Goal: Communication & Community: Answer question/provide support

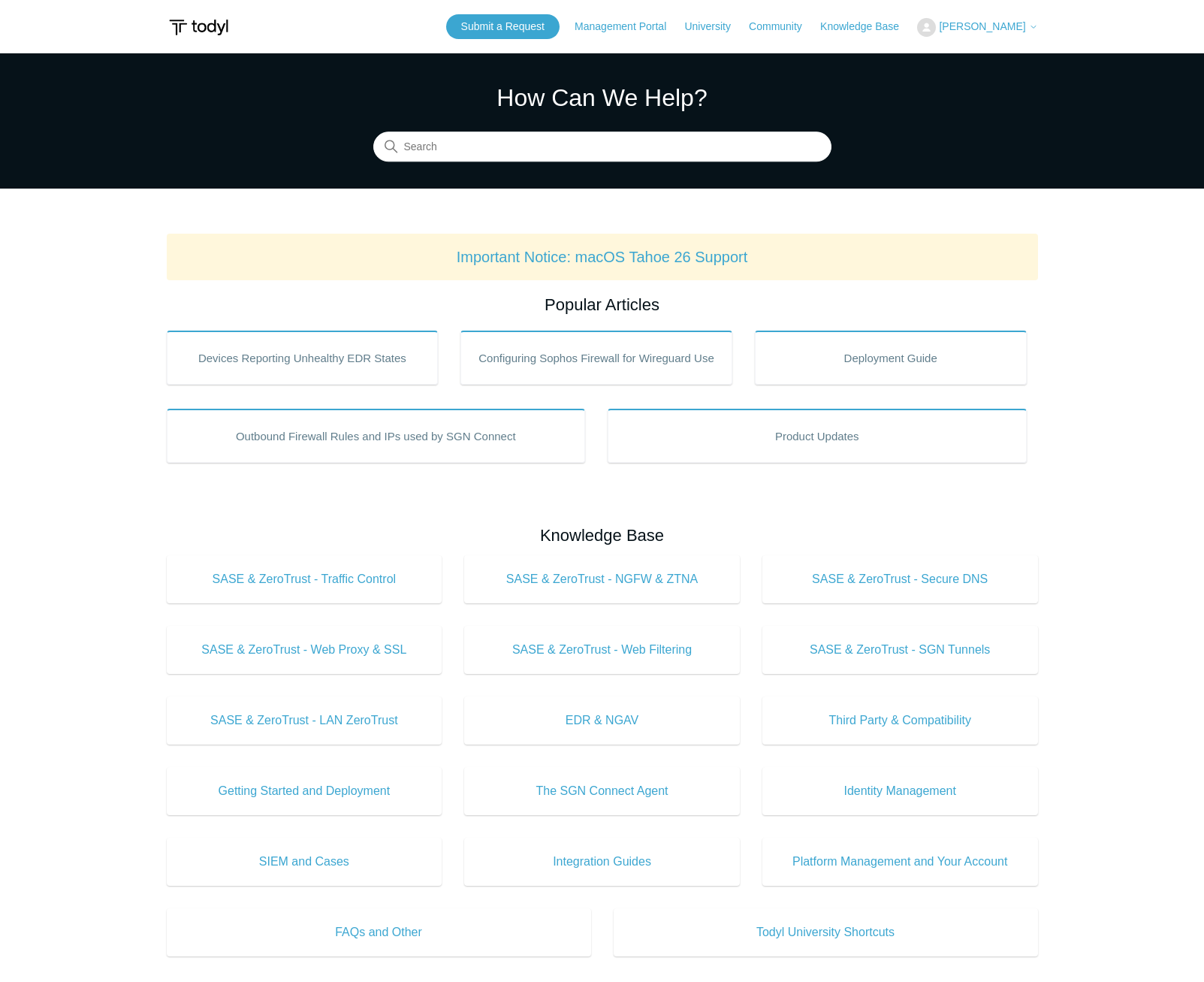
click at [994, 22] on span "[PERSON_NAME]" at bounding box center [983, 26] width 87 height 12
click at [982, 56] on link "My Support Requests" at bounding box center [990, 59] width 146 height 26
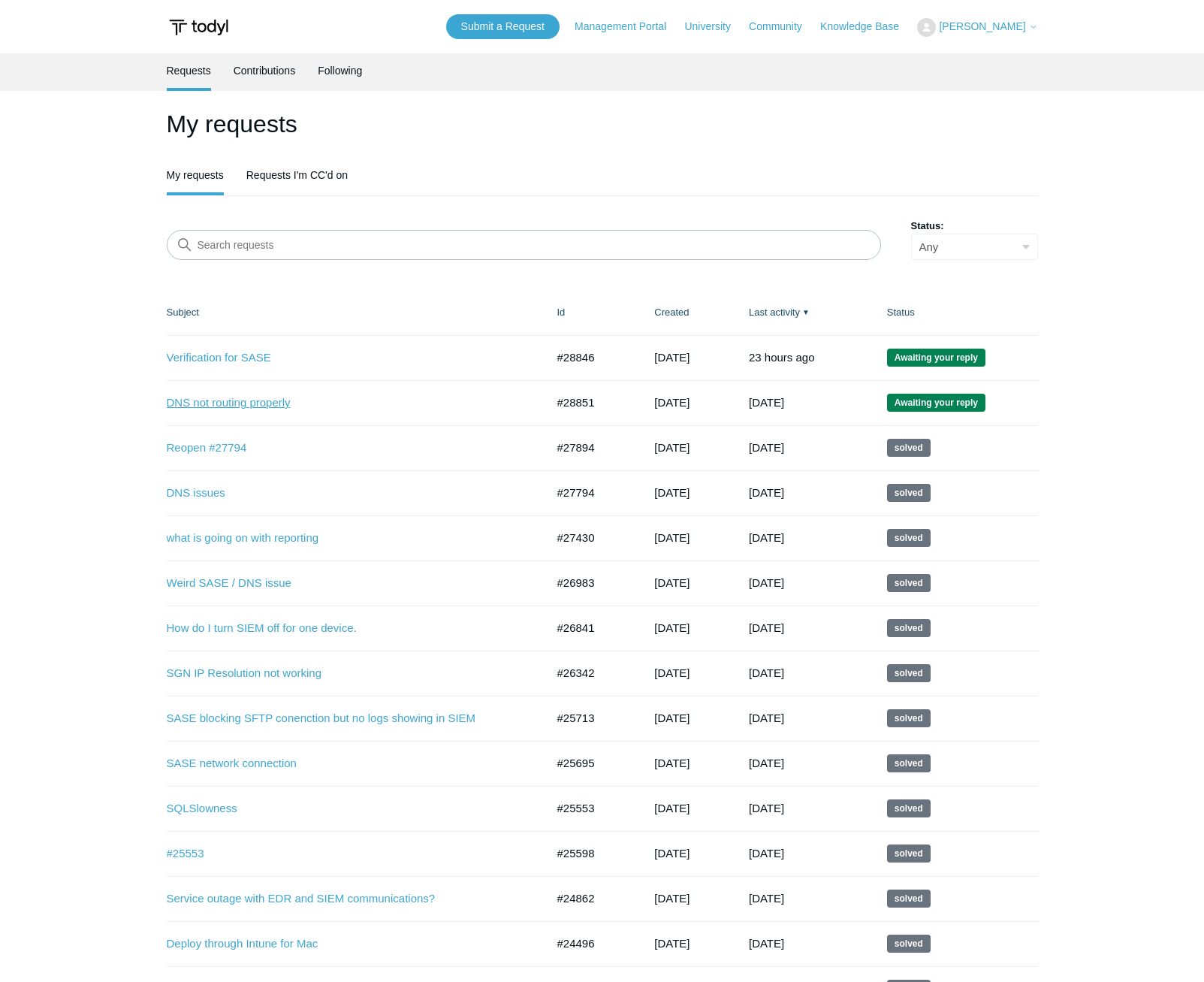
click at [284, 399] on link "DNS not routing properly" at bounding box center [345, 403] width 357 height 17
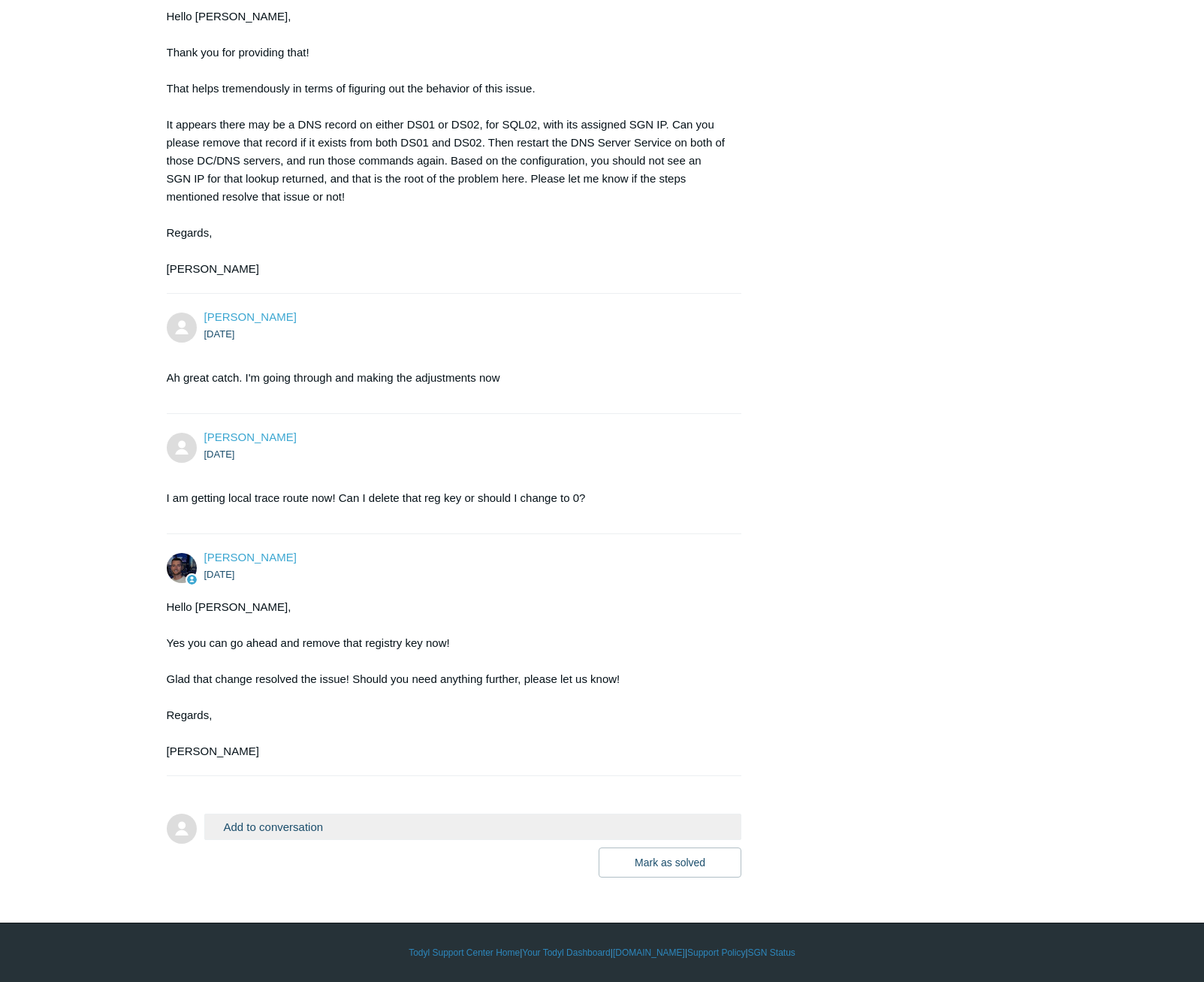
scroll to position [2069, 0]
click at [318, 825] on button "Add to conversation" at bounding box center [473, 826] width 538 height 26
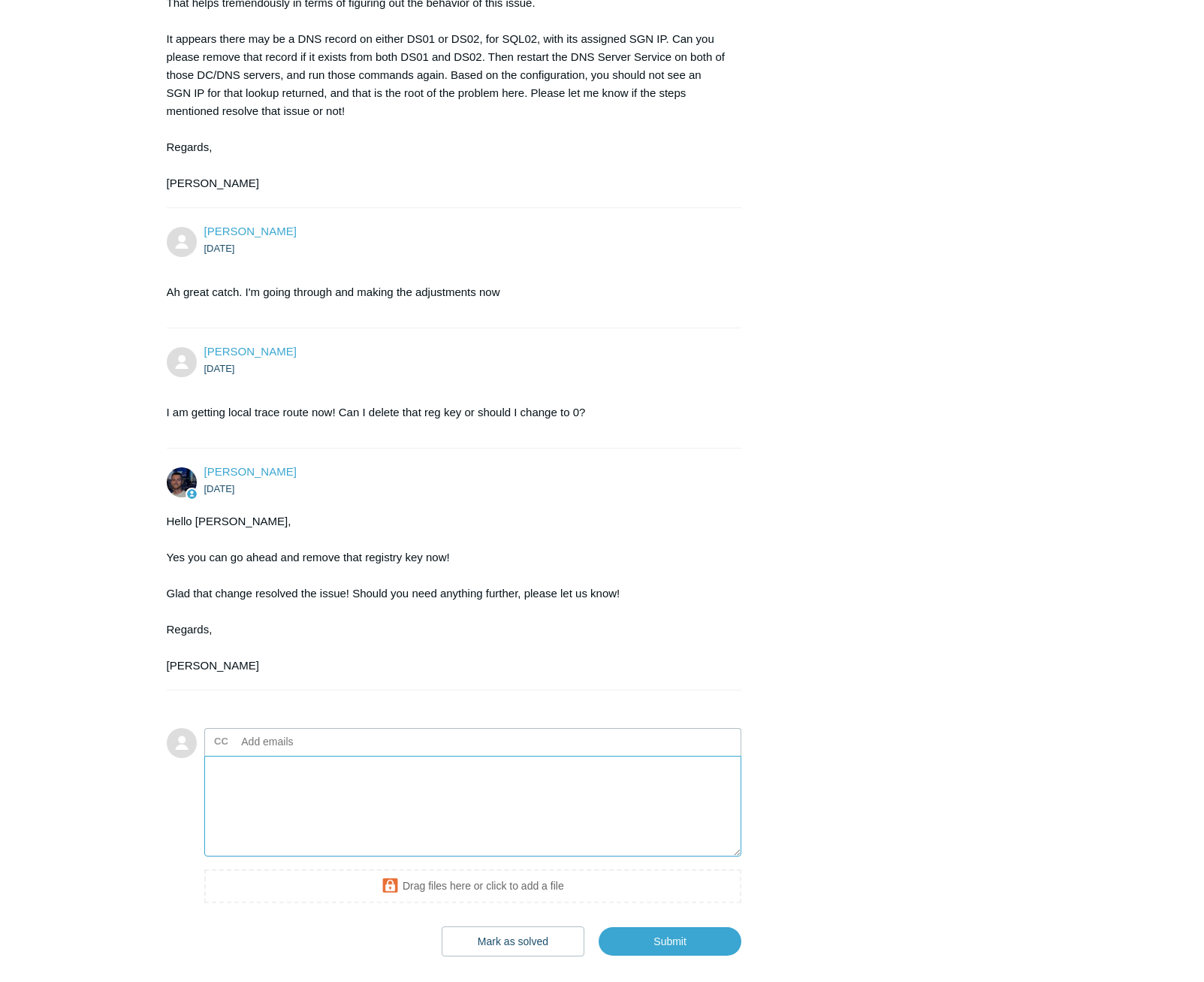
scroll to position [2144, 0]
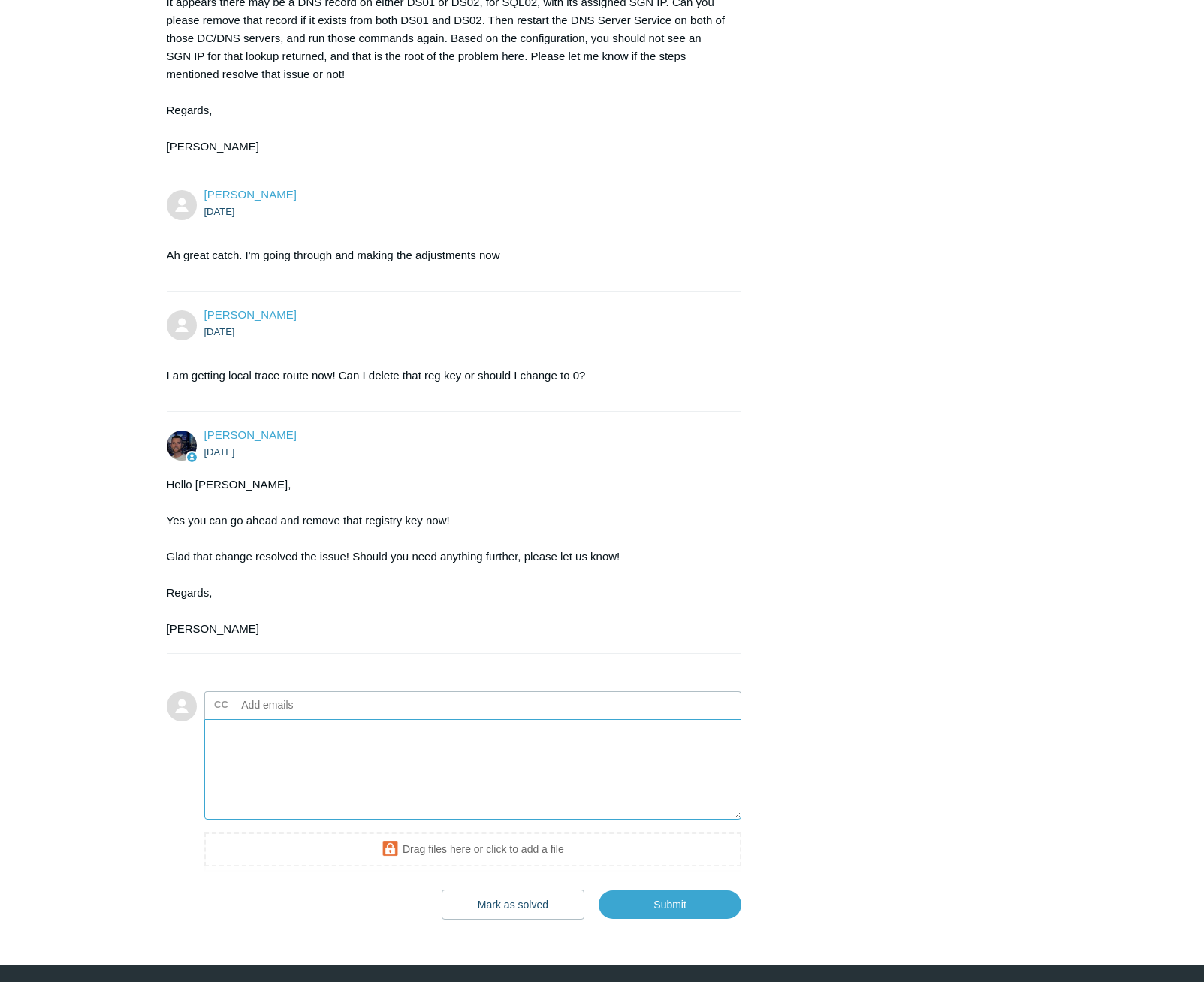
click at [323, 789] on textarea "Add your reply" at bounding box center [473, 769] width 538 height 101
type textarea "Thanks [PERSON_NAME] - always a pleasure. We can close this ticket. Goodluck th…"
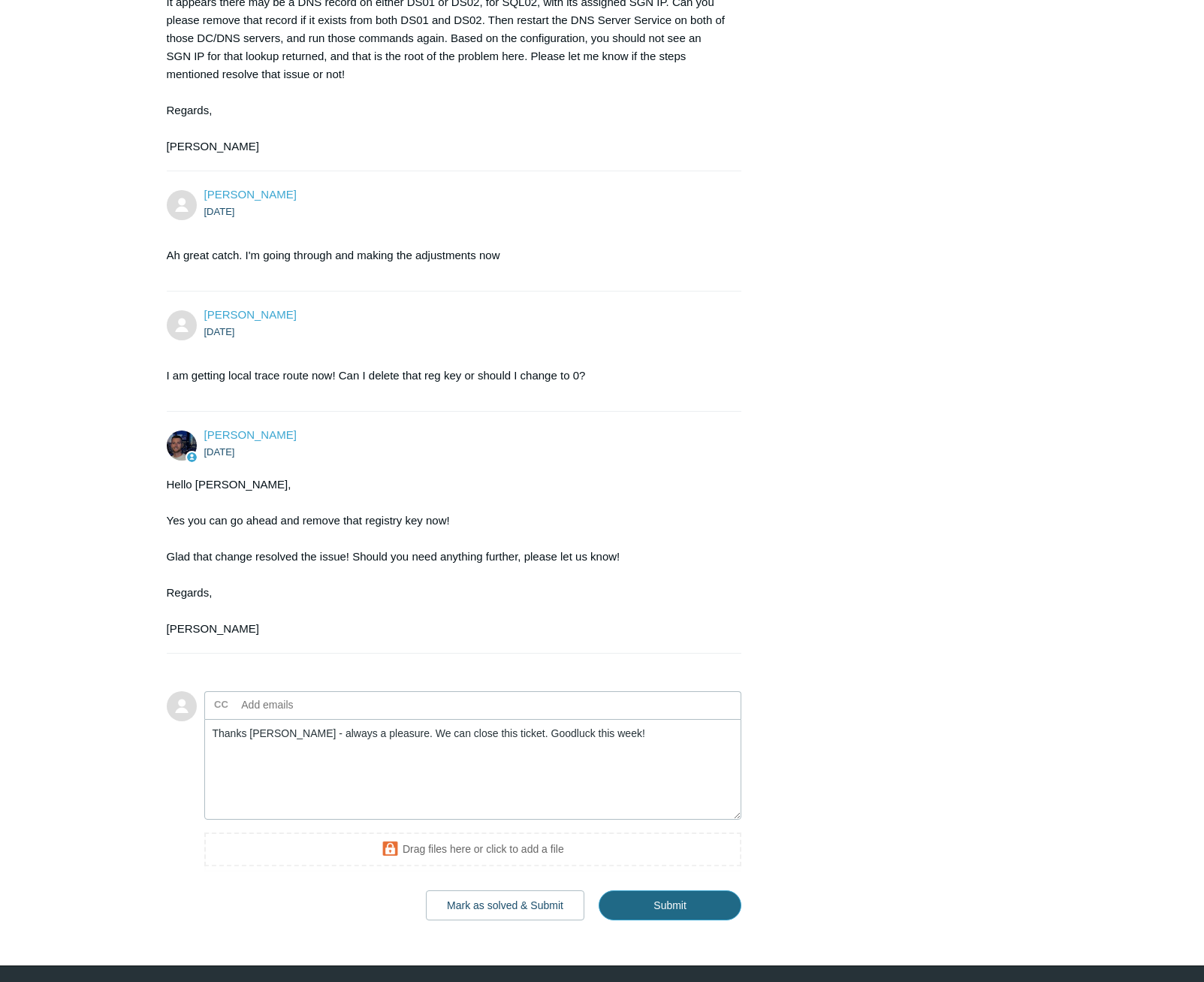
click at [679, 920] on input "Submit" at bounding box center [670, 905] width 142 height 30
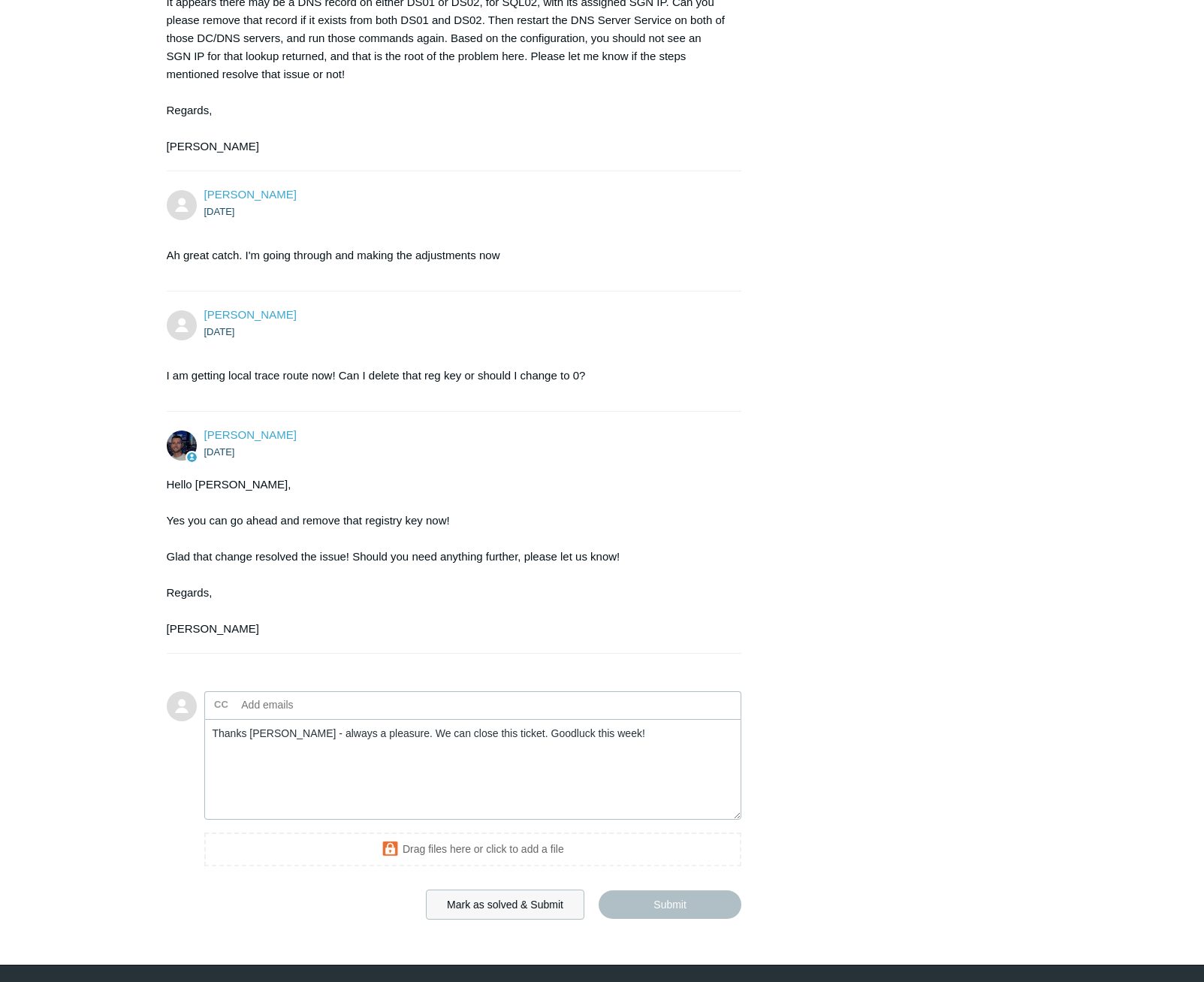
click at [554, 919] on button "Mark as solved & Submit" at bounding box center [505, 905] width 159 height 30
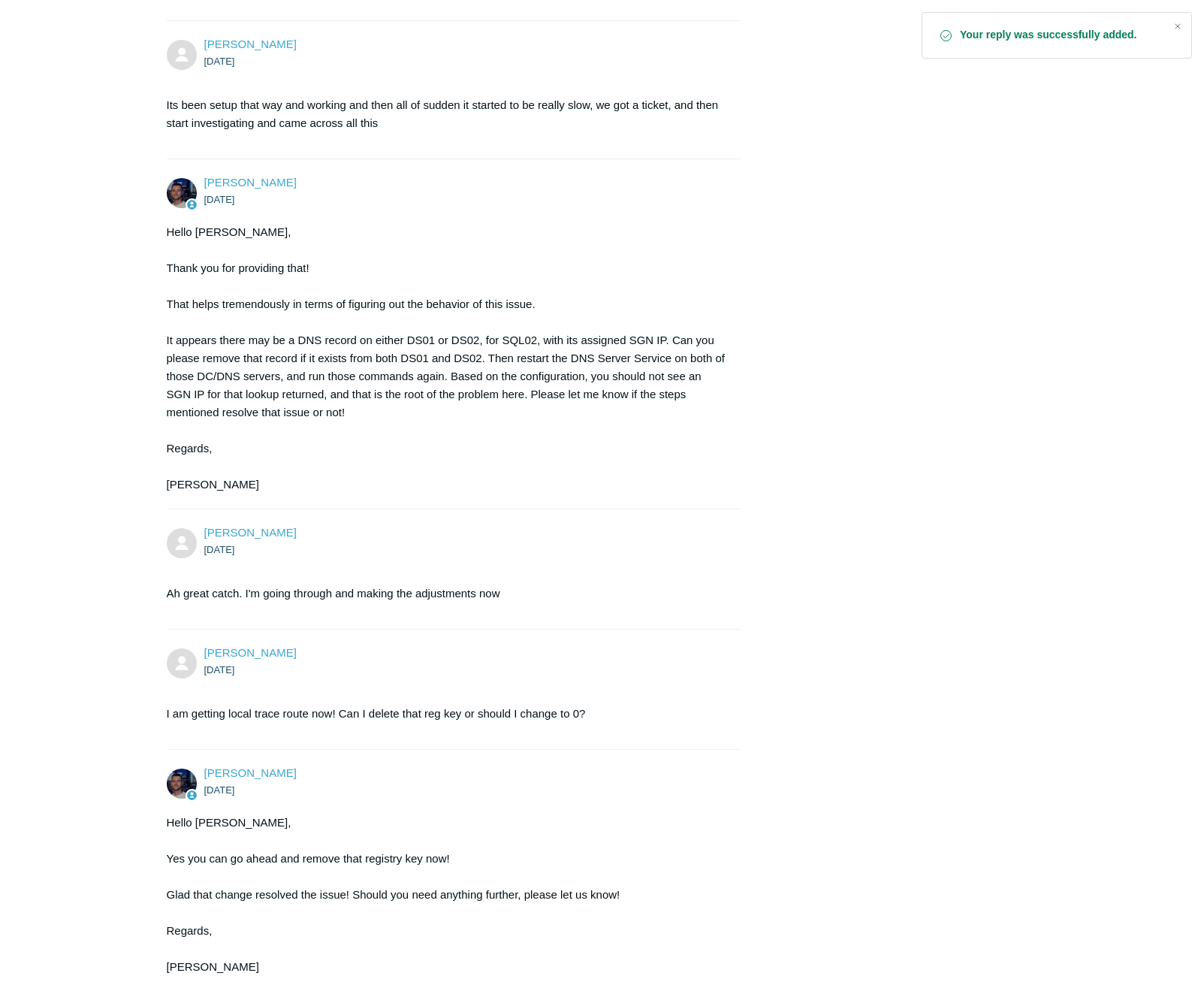
scroll to position [2189, 0]
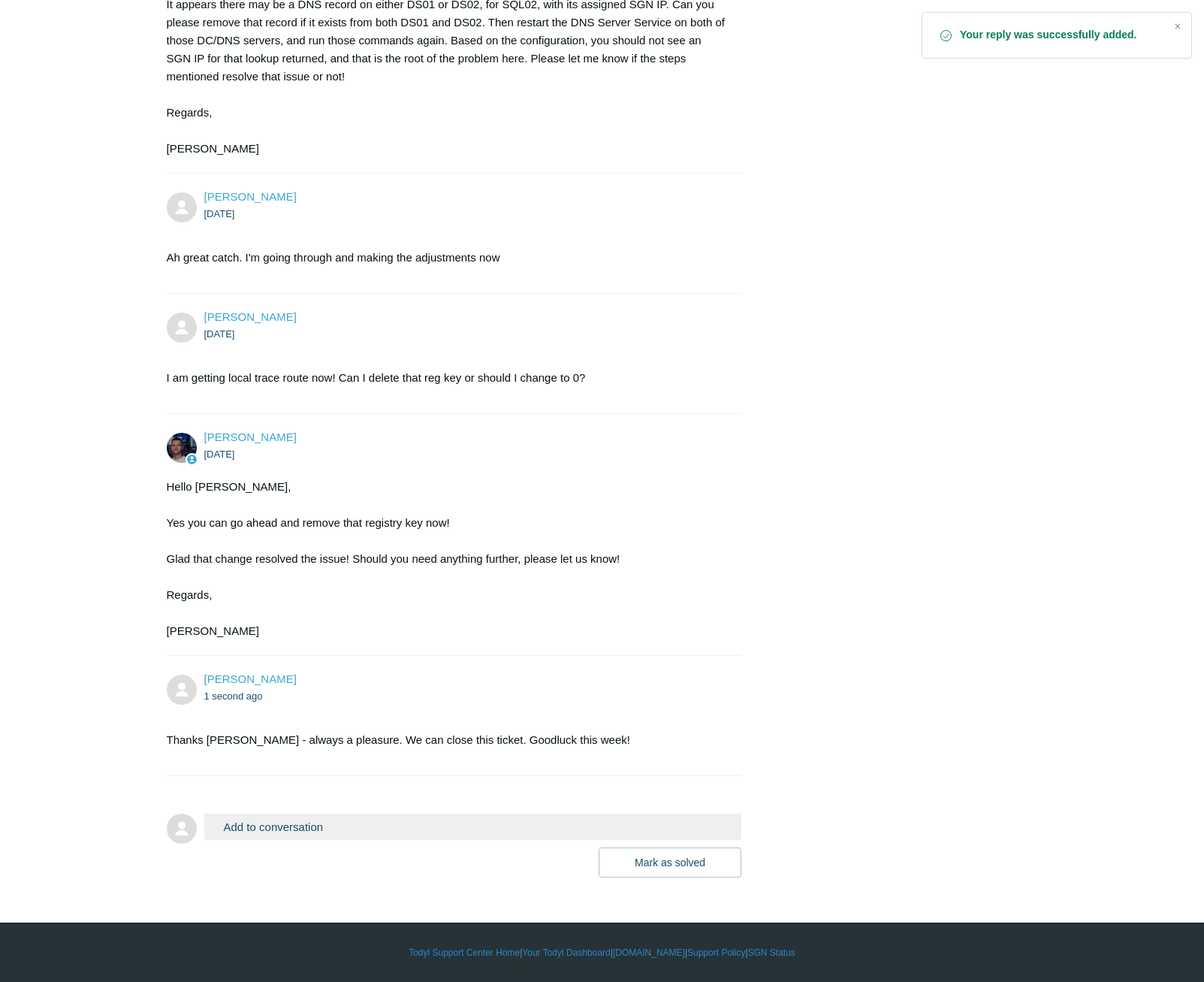
click at [528, 824] on button "Add to conversation" at bounding box center [473, 826] width 538 height 26
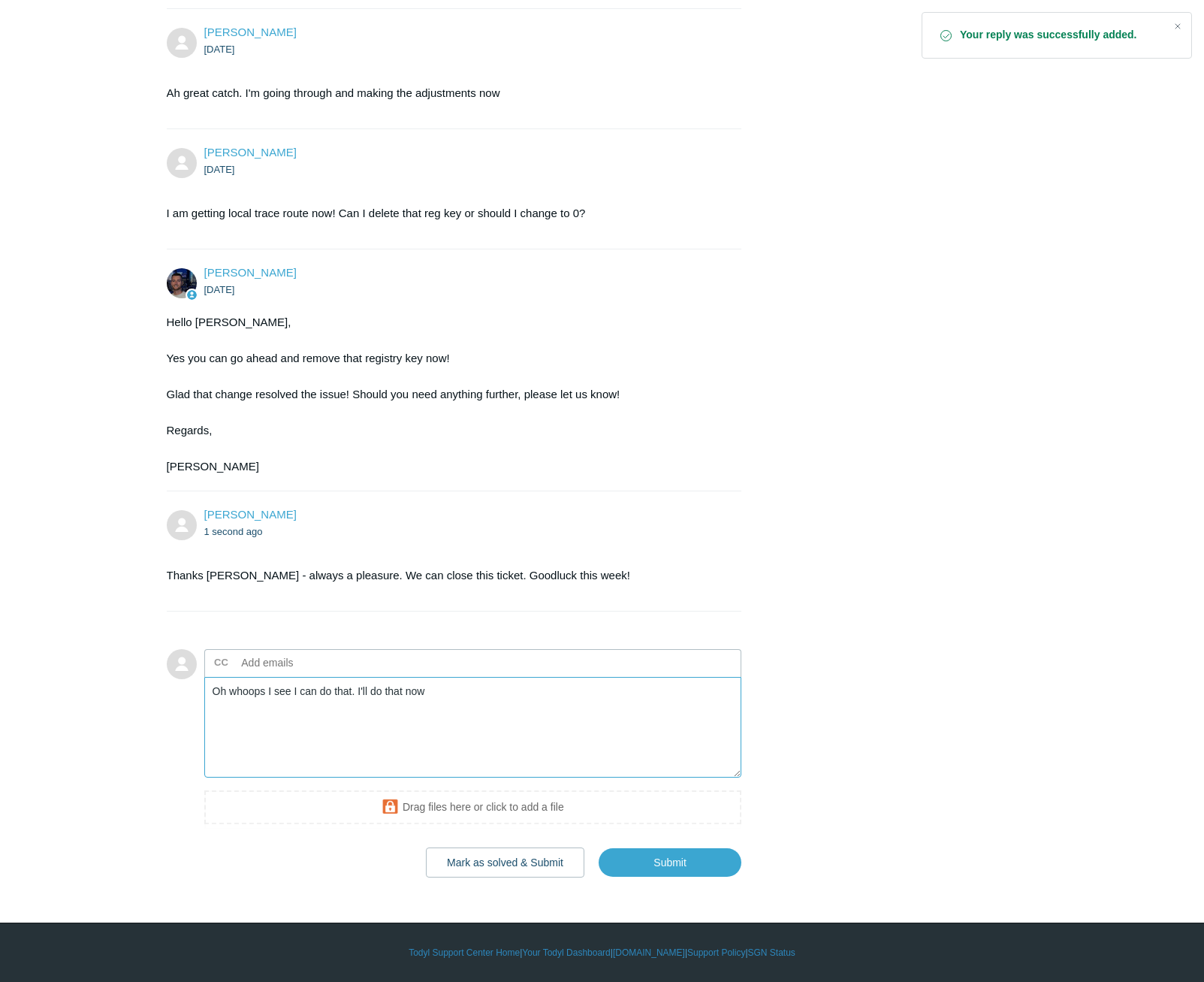
scroll to position [2354, 0]
type textarea "Oh whoops I see I can do that. I'll do that now"
click at [517, 861] on button "Mark as solved & Submit" at bounding box center [505, 862] width 159 height 30
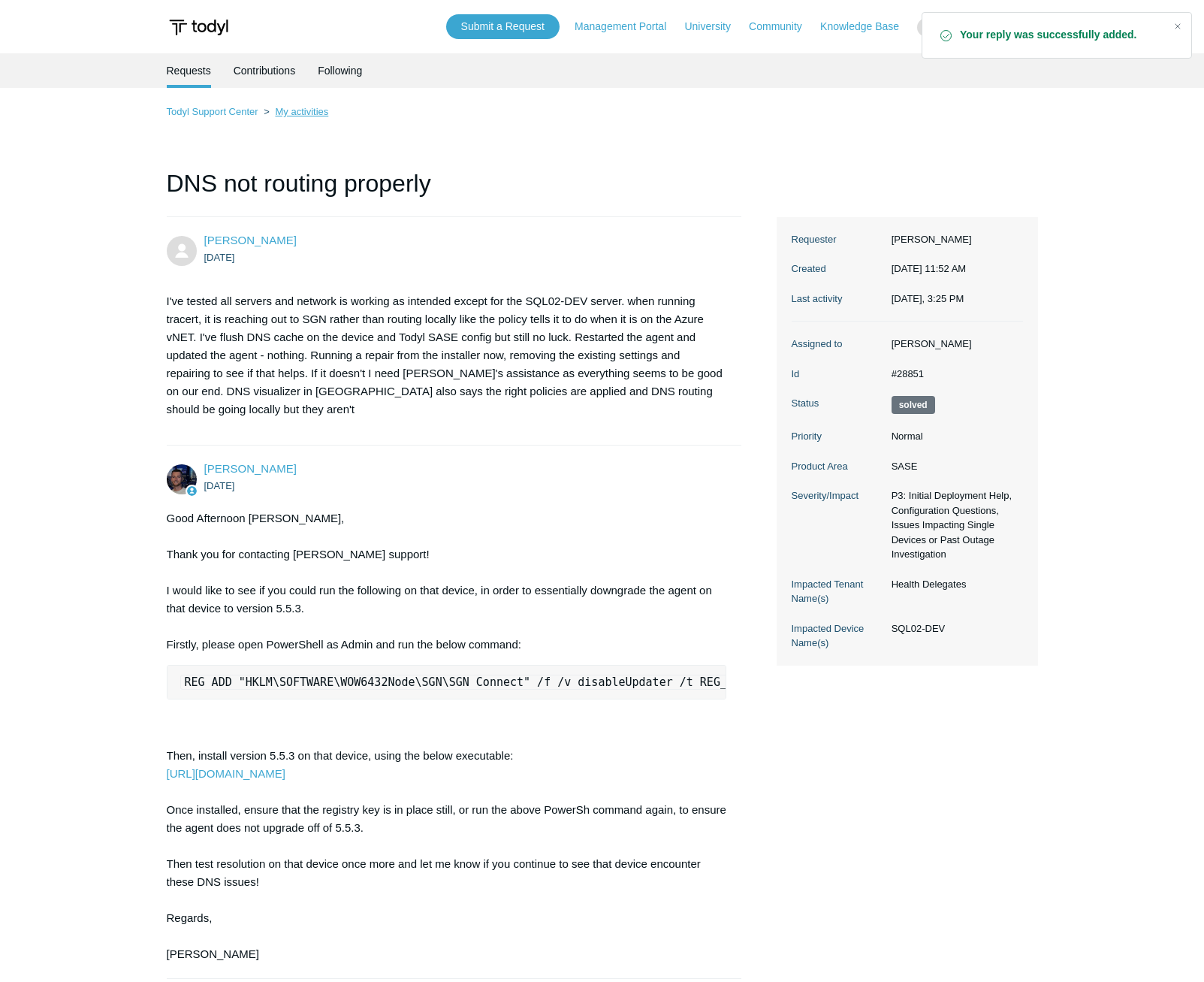
click at [297, 115] on link "My activities" at bounding box center [301, 111] width 53 height 12
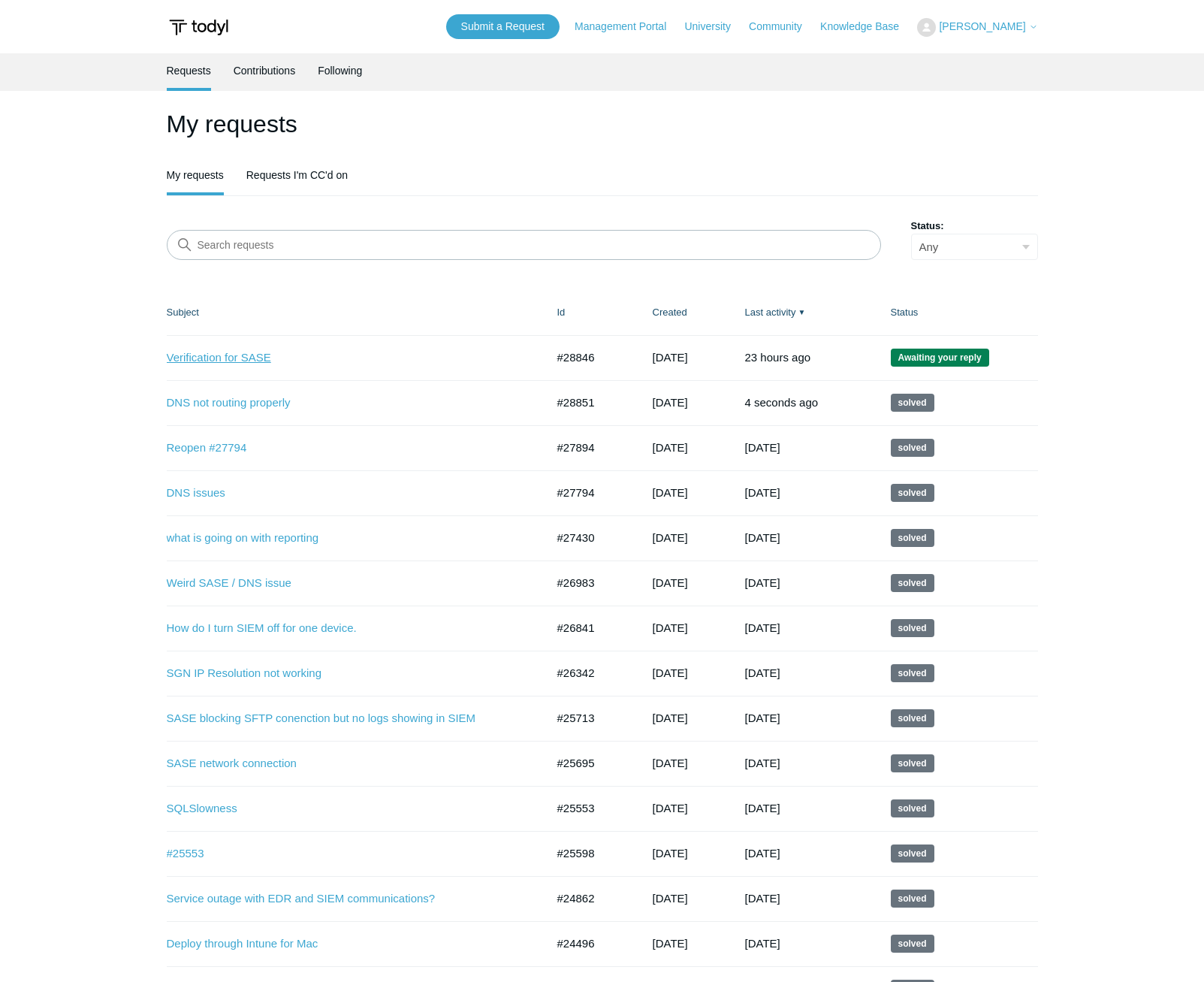
click at [212, 354] on link "Verification for SASE" at bounding box center [345, 358] width 357 height 17
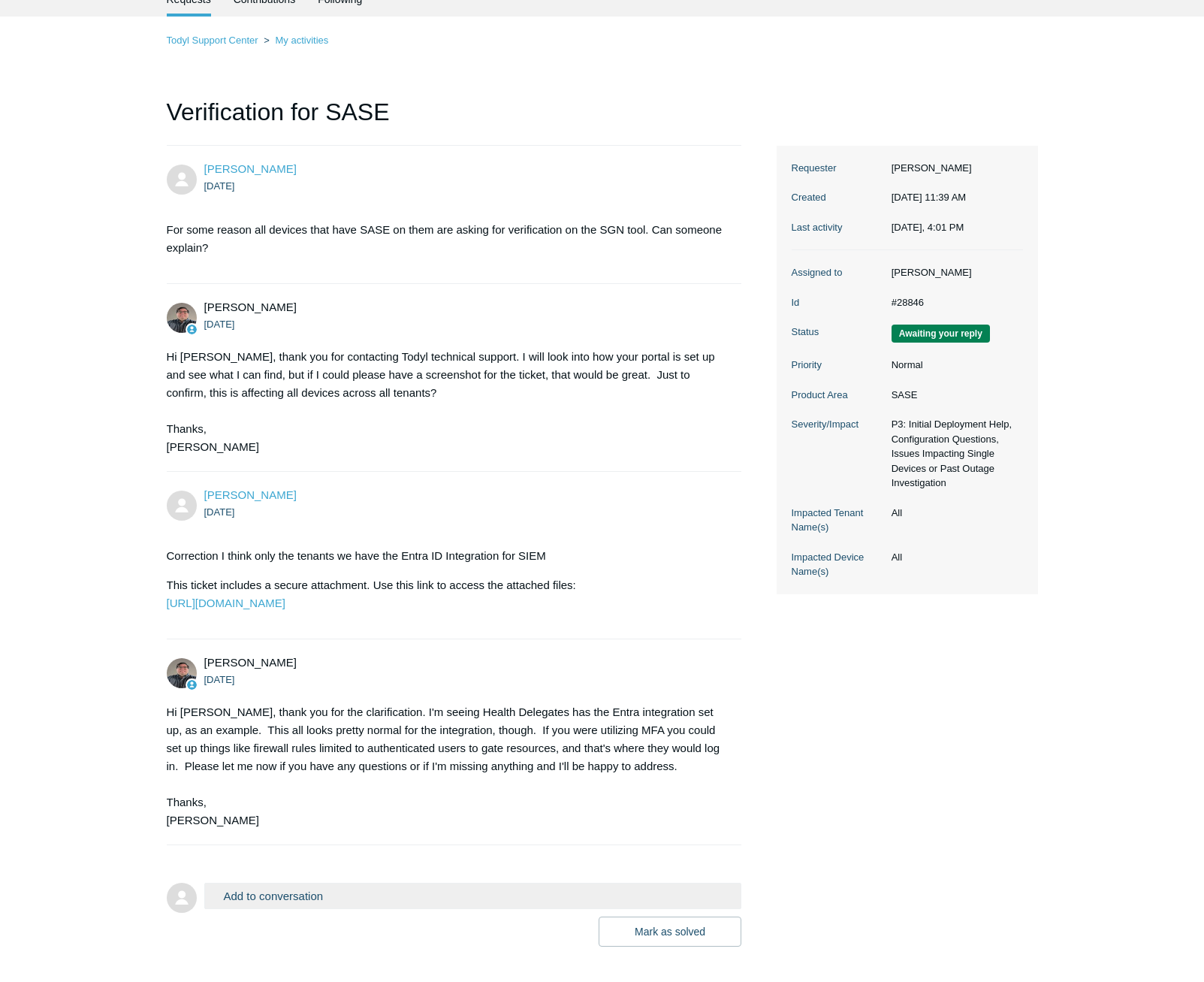
scroll to position [176, 0]
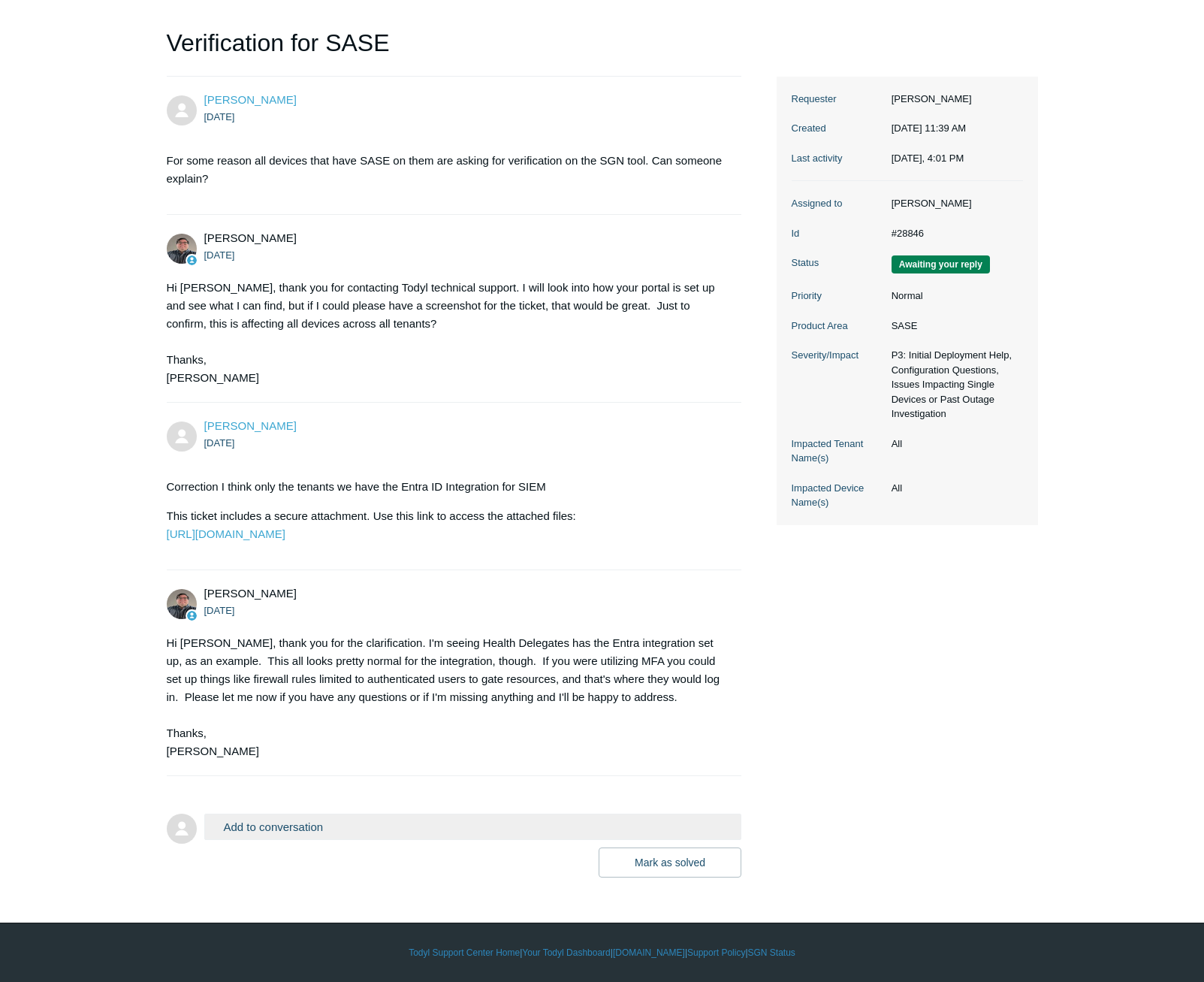
click at [326, 826] on button "Add to conversation" at bounding box center [473, 826] width 538 height 26
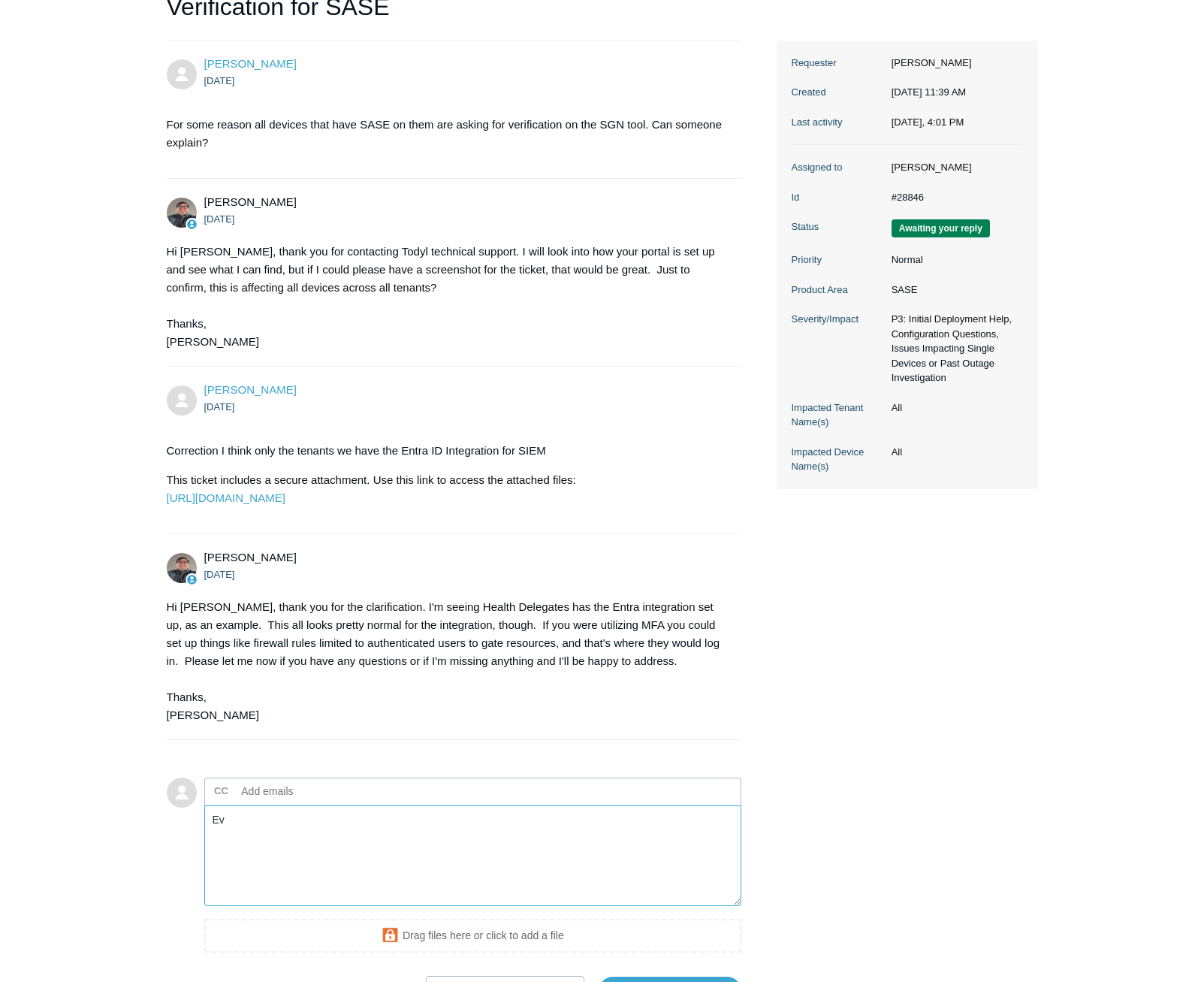
type textarea "E"
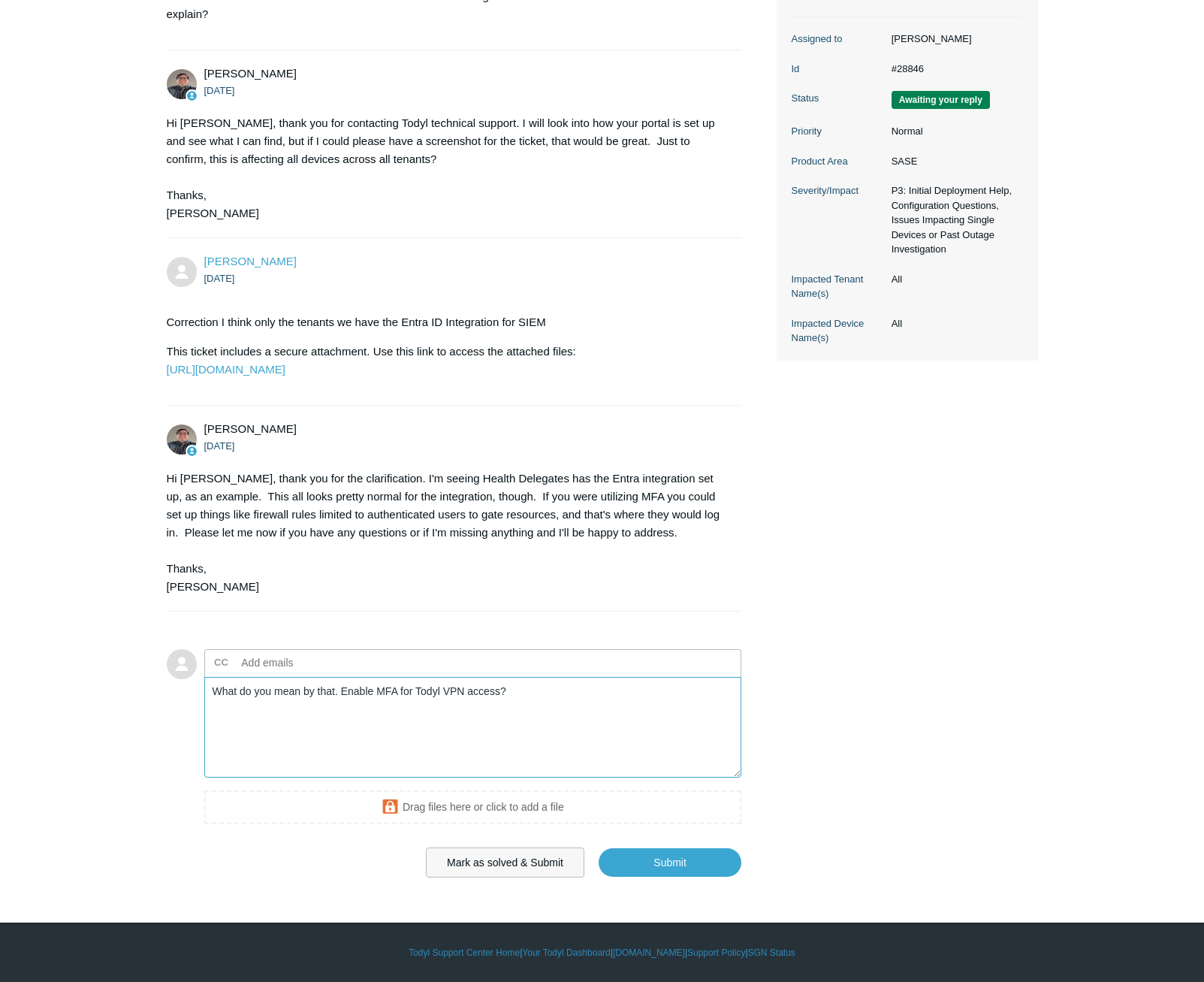
scroll to position [327, 0]
type textarea "What do you mean by that. Enable MFA for Todyl VPN access?"
click at [620, 891] on body "Skip to main content Submit a Request Management Portal University Community Kn…" at bounding box center [602, 338] width 1204 height 1287
click at [621, 878] on input "Submit" at bounding box center [670, 862] width 142 height 30
